Goal: Transaction & Acquisition: Purchase product/service

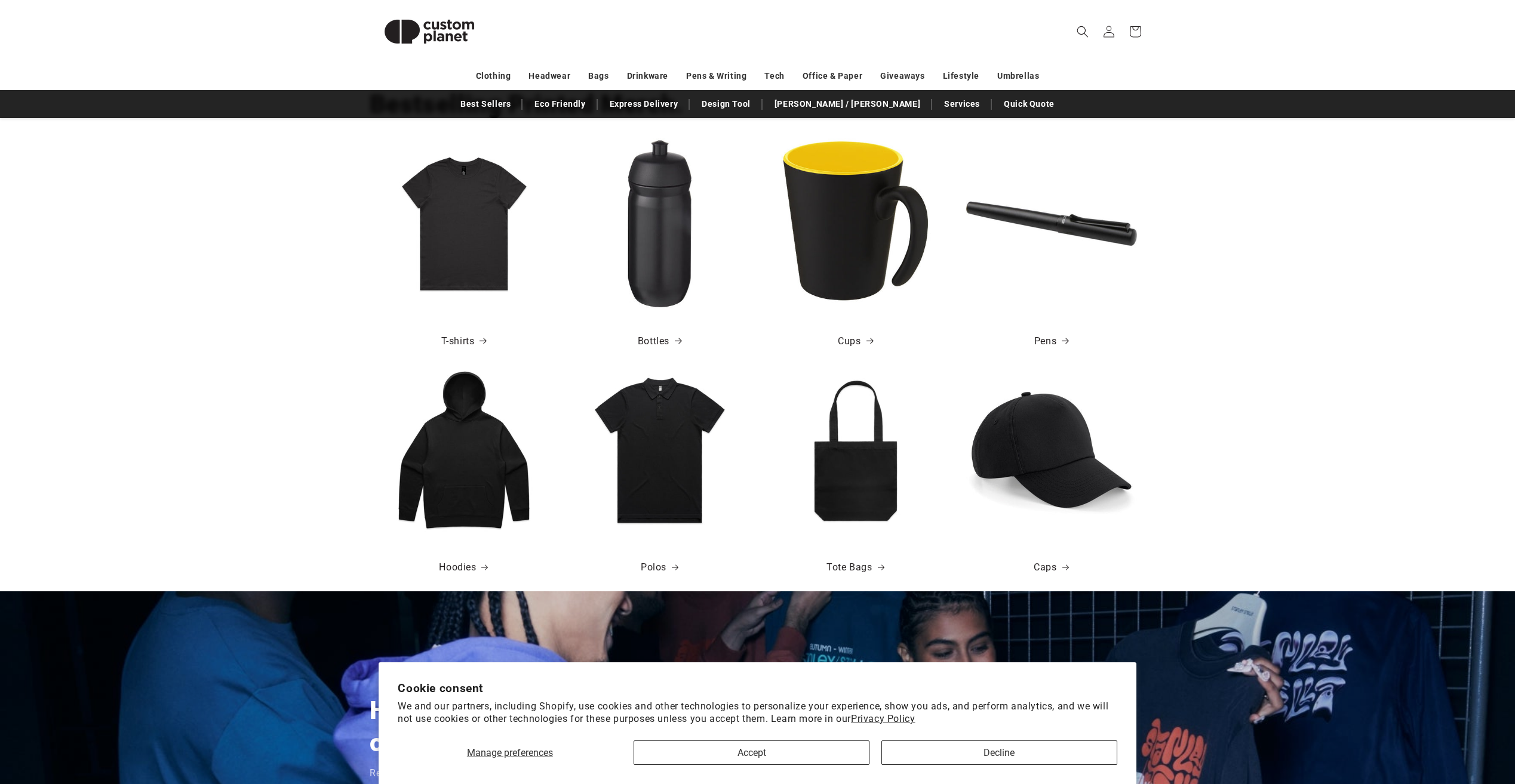
scroll to position [477, 0]
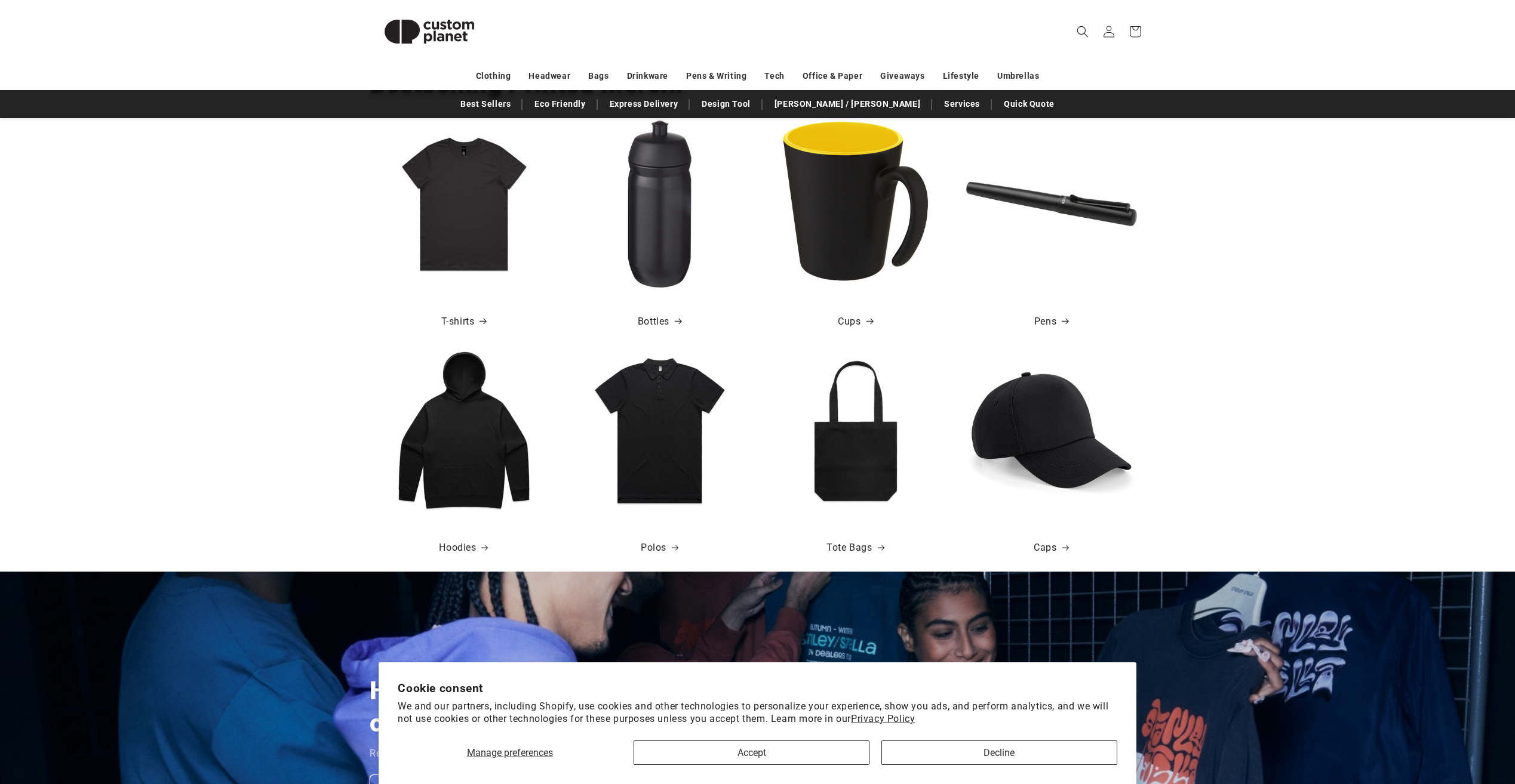
click at [485, 441] on img at bounding box center [464, 431] width 171 height 171
click at [455, 543] on link "Hoodies" at bounding box center [463, 548] width 49 height 17
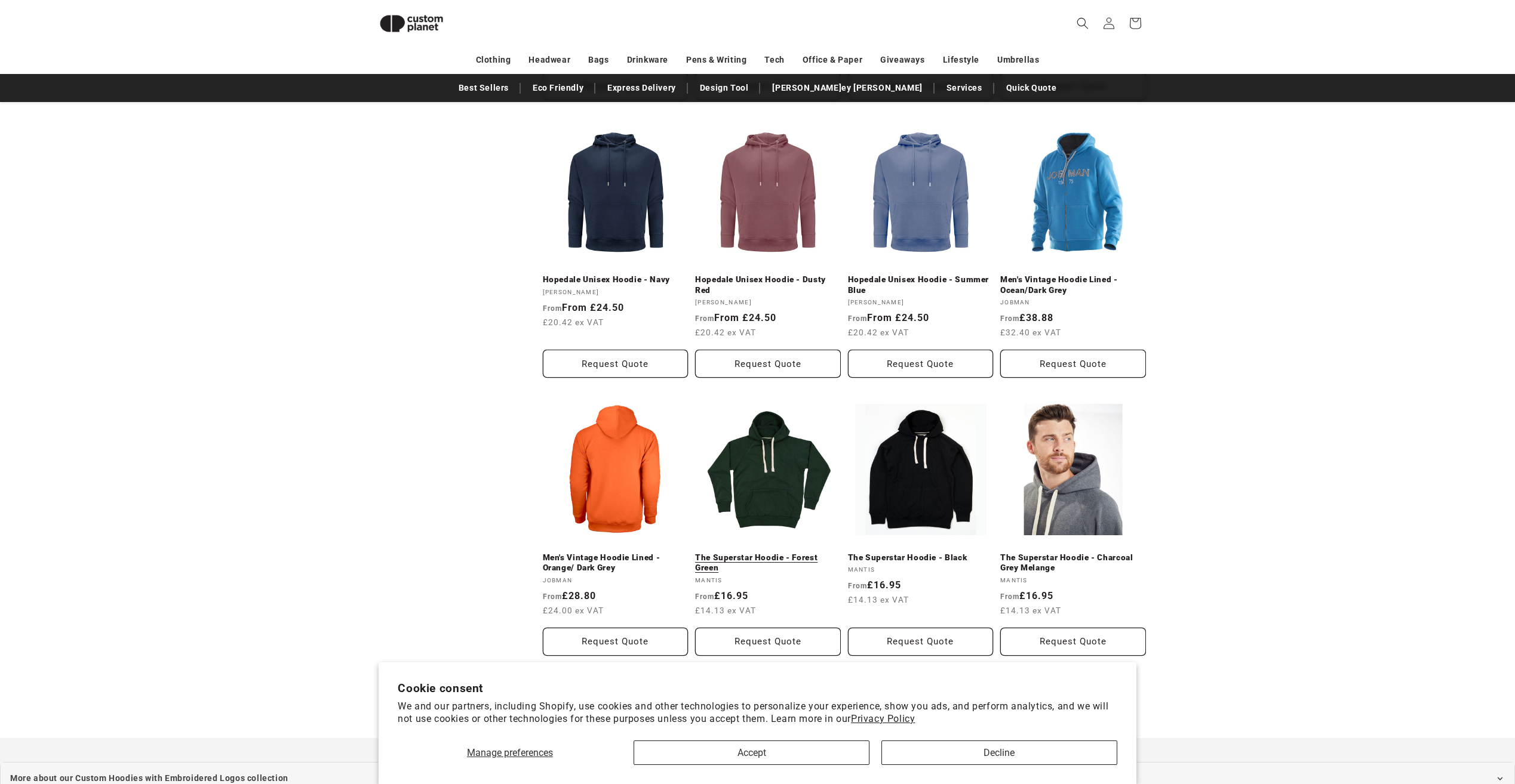
scroll to position [1059, 0]
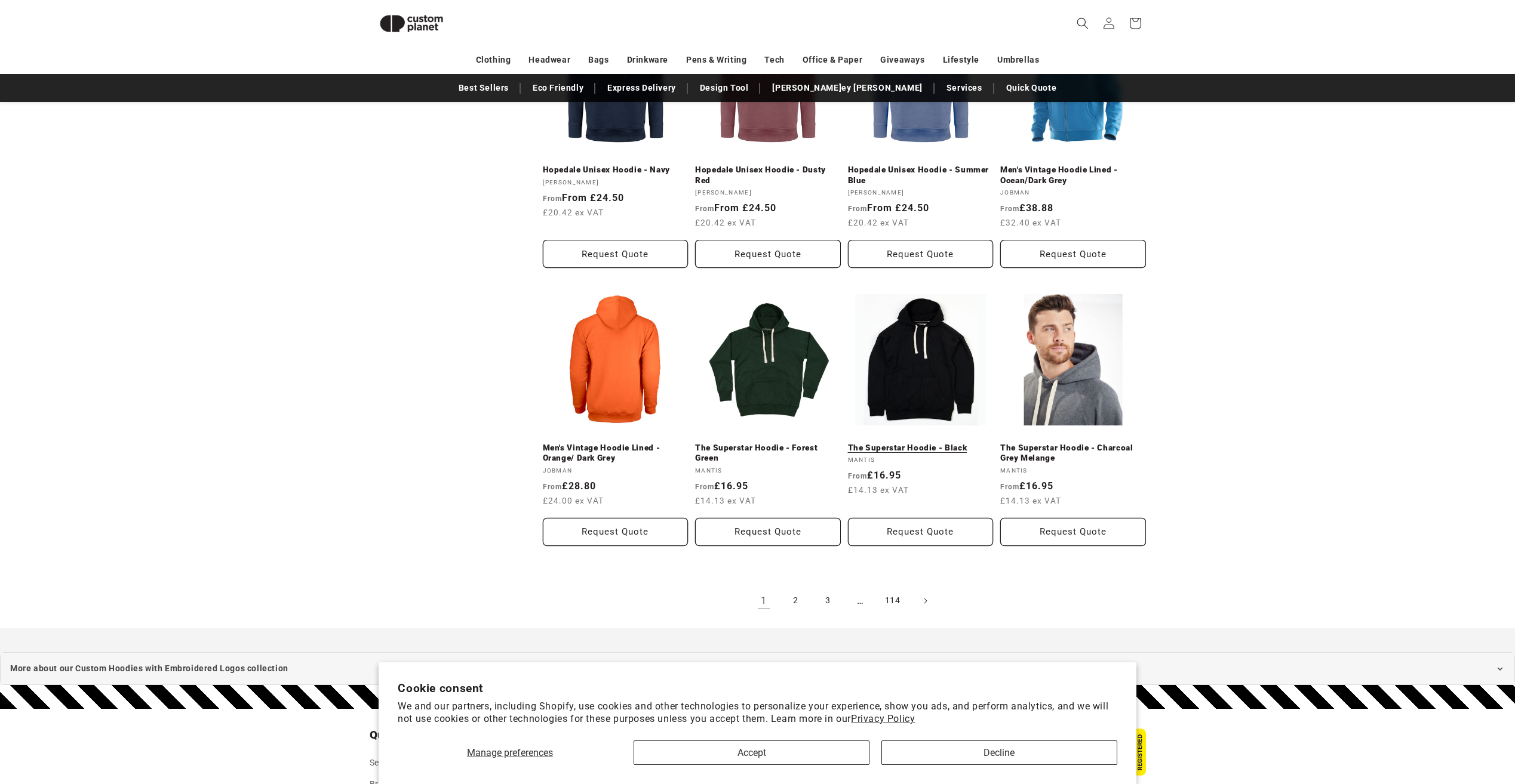
click at [881, 443] on link "The Superstar Hoodie - Black" at bounding box center [920, 448] width 145 height 11
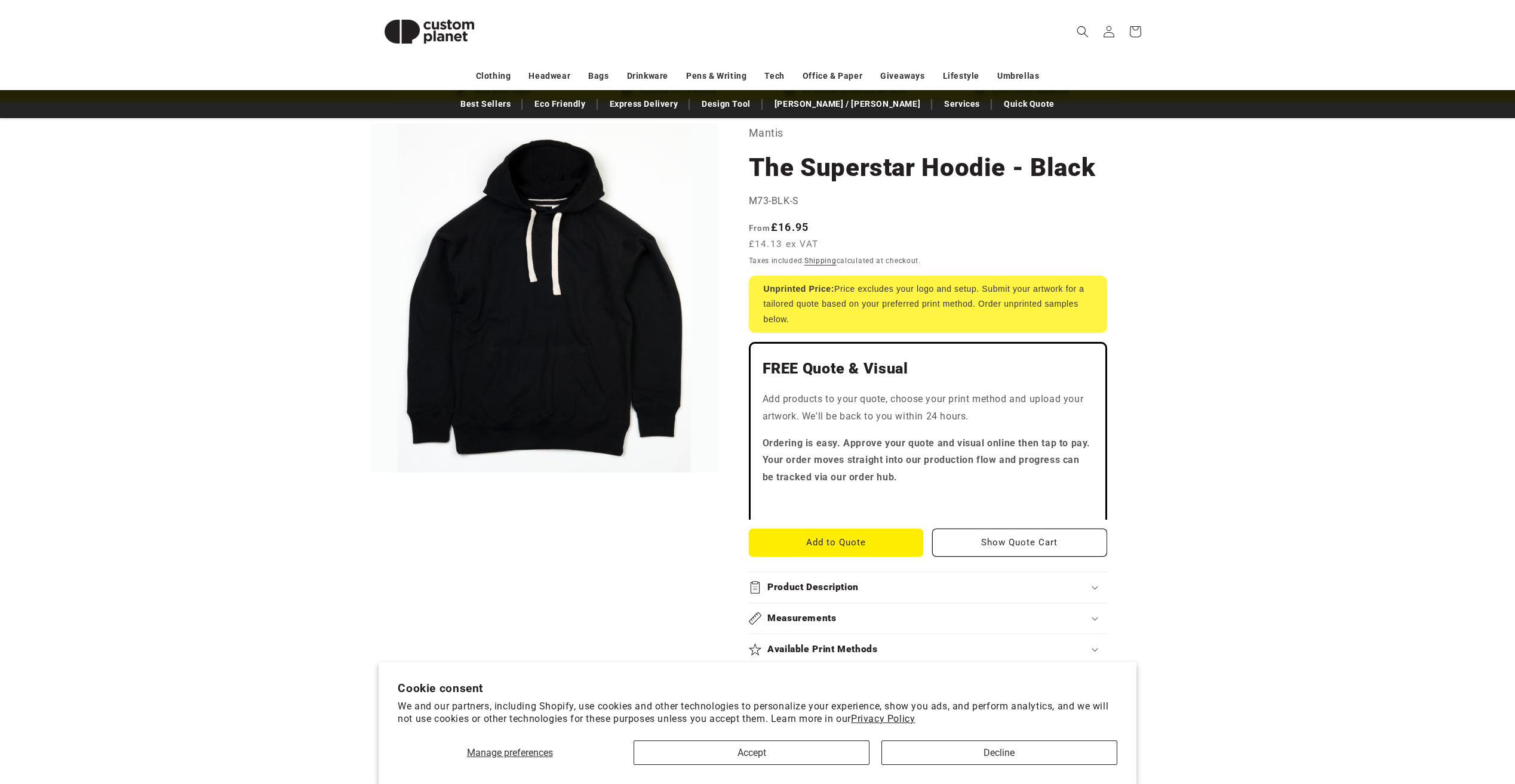
scroll to position [119, 0]
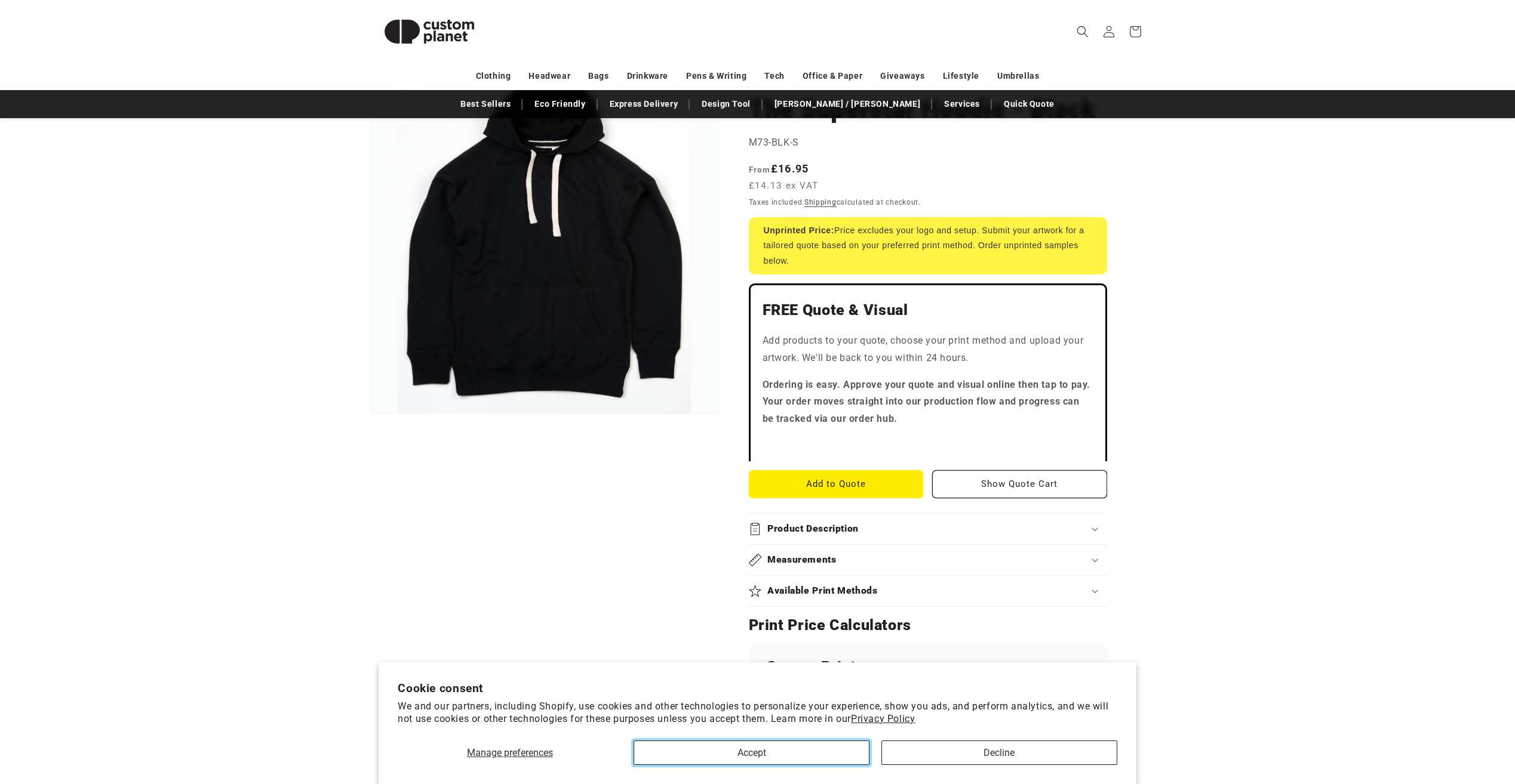
click at [805, 763] on button "Accept" at bounding box center [751, 753] width 236 height 24
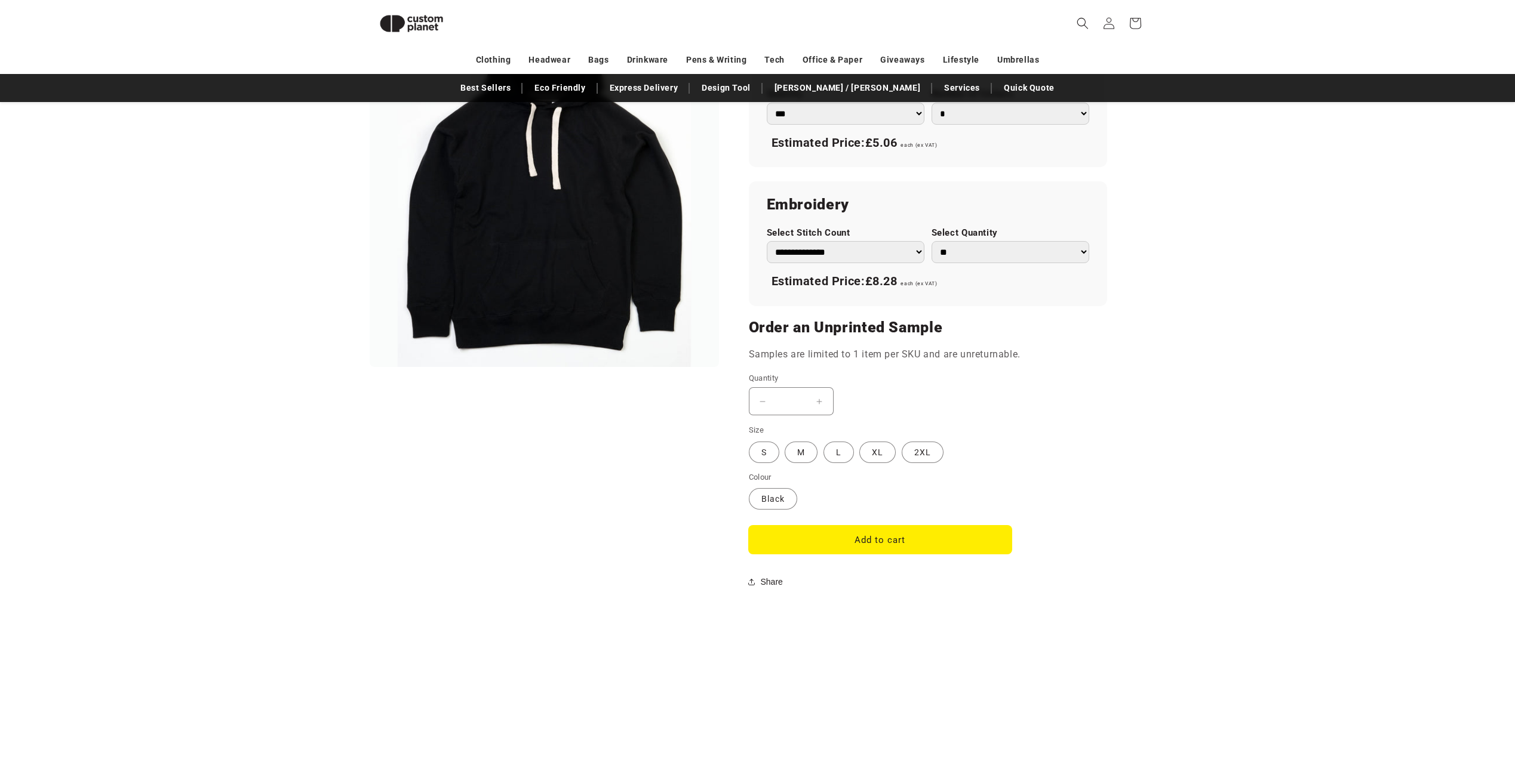
scroll to position [641, 0]
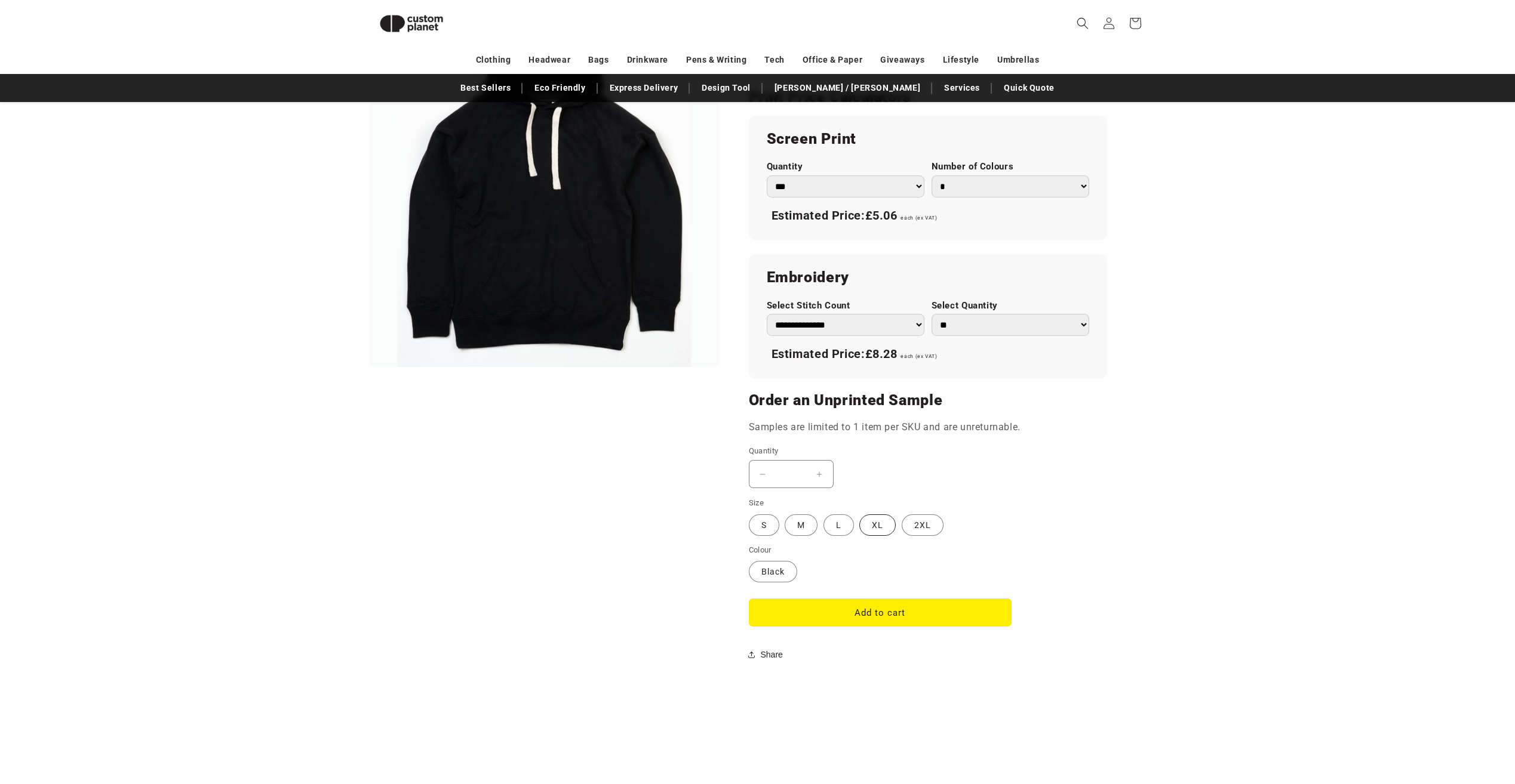
click at [865, 520] on label "XL Variant sold out or unavailable" at bounding box center [877, 525] width 36 height 22
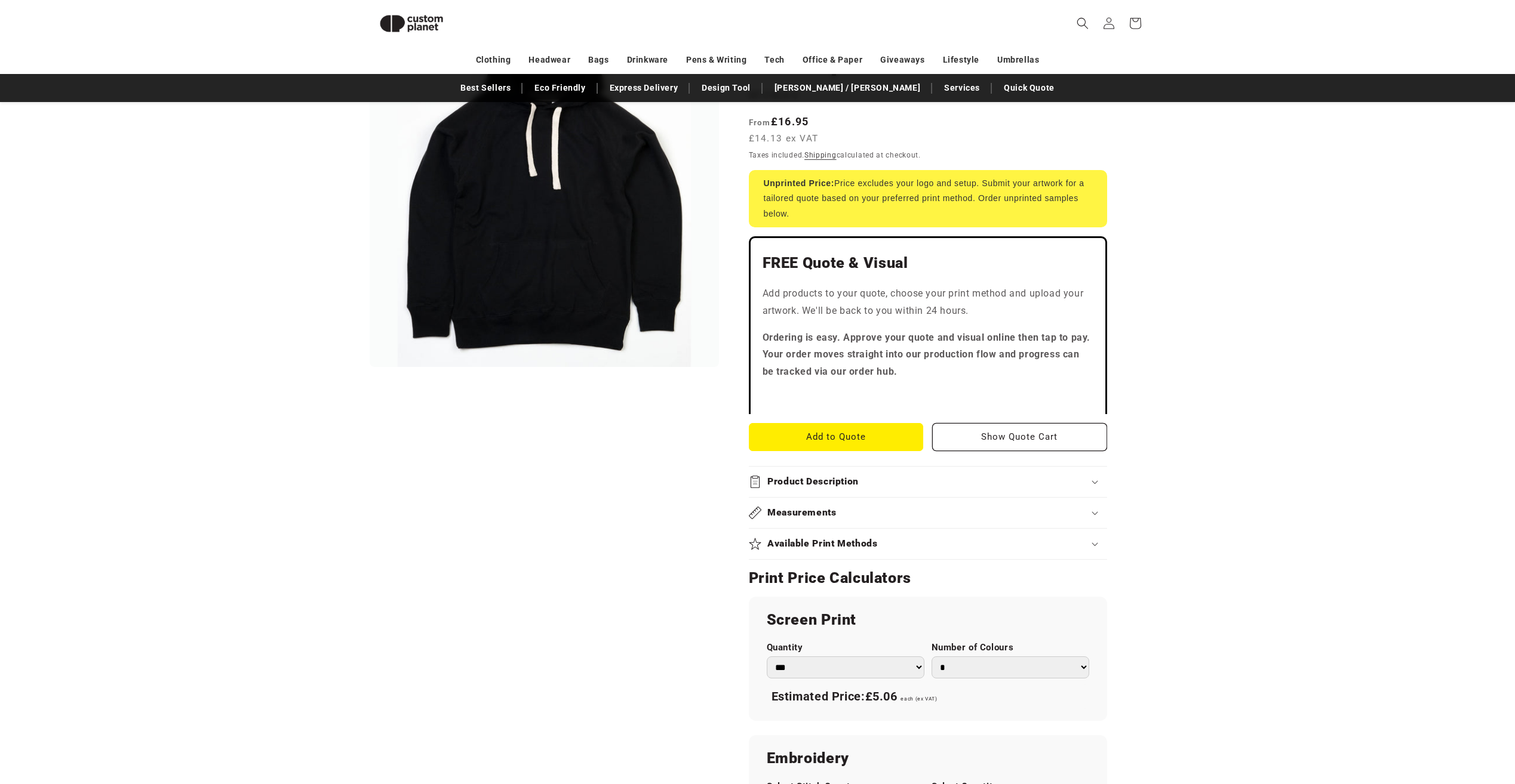
scroll to position [44, 0]
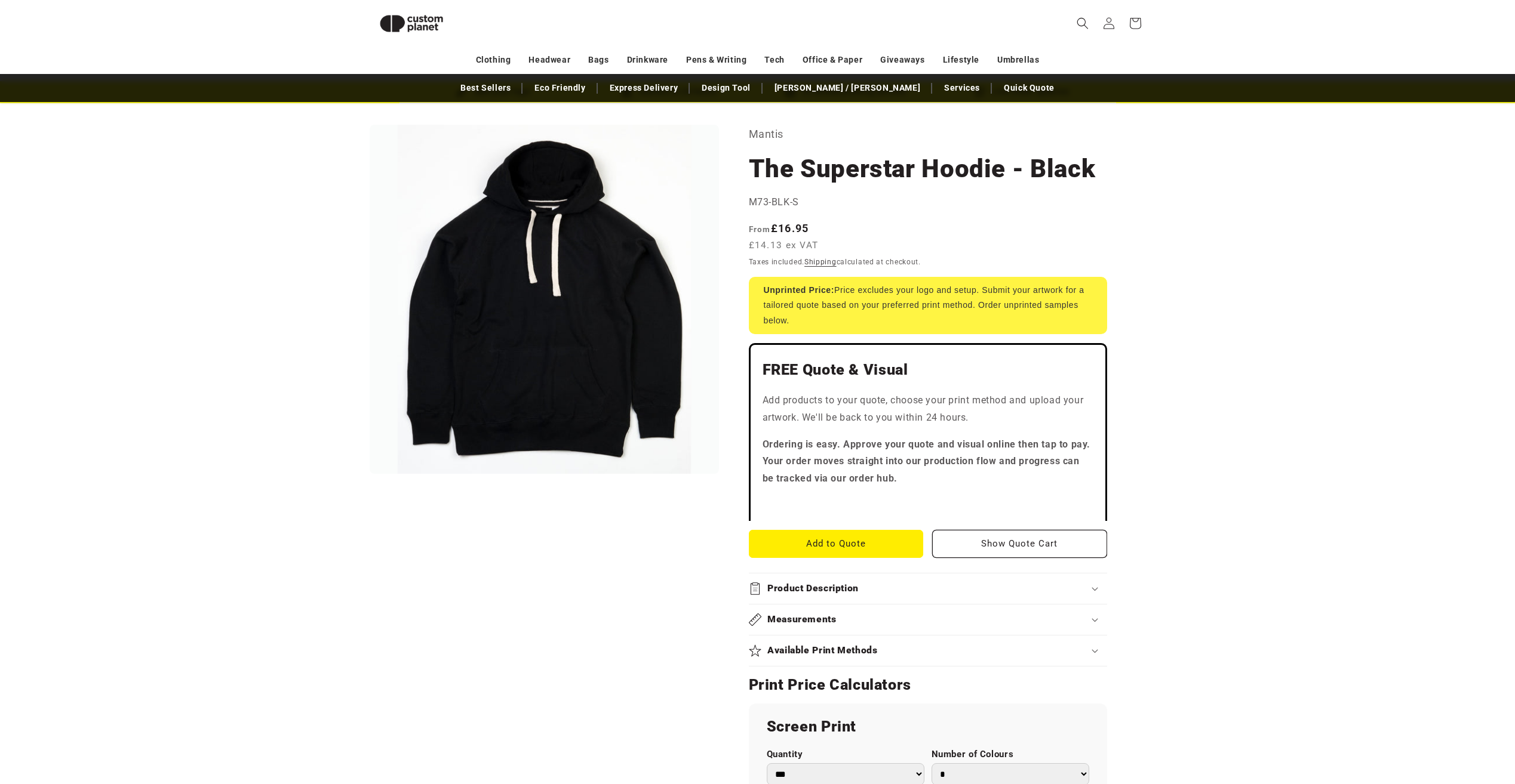
click at [828, 583] on h2 "Product Description" at bounding box center [813, 589] width 92 height 13
